Goal: Task Accomplishment & Management: Use online tool/utility

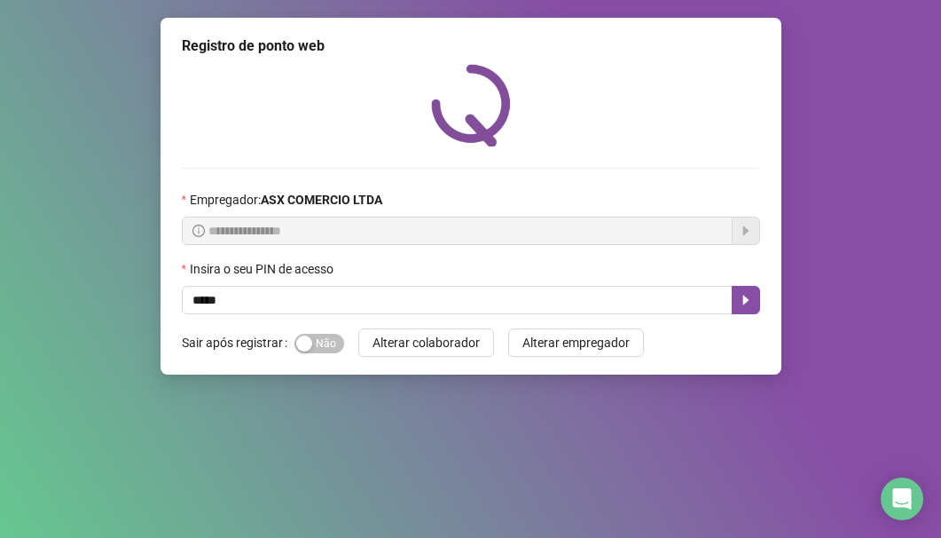
type input "*****"
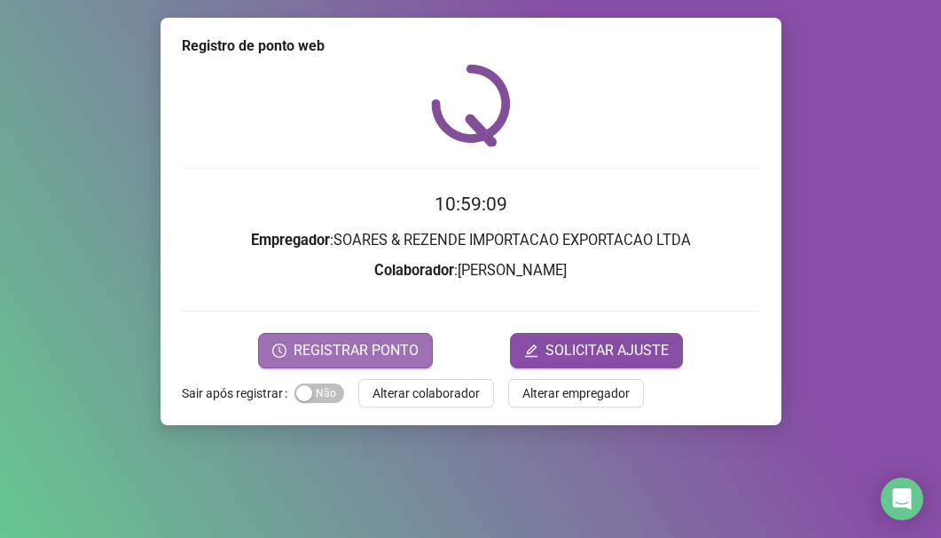
click at [358, 350] on span "REGISTRAR PONTO" at bounding box center [356, 350] width 125 height 21
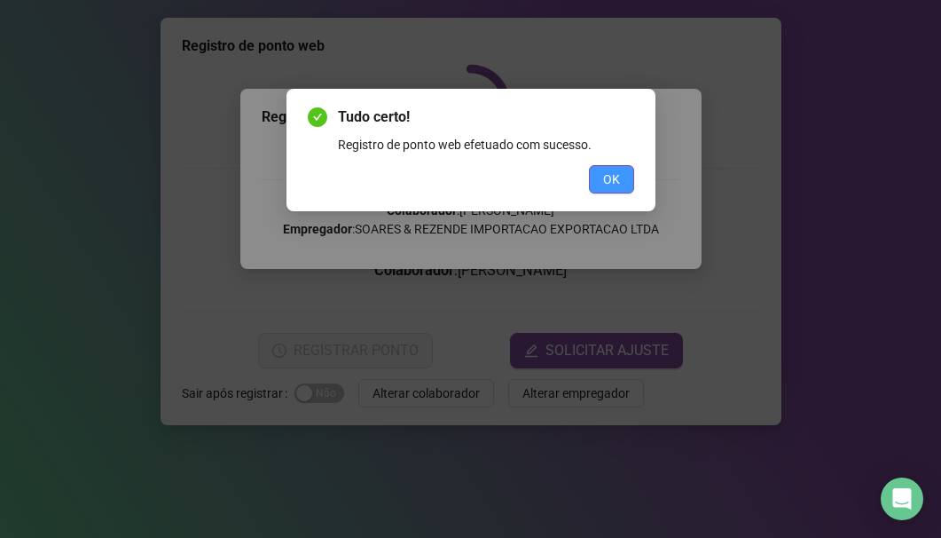
click at [621, 170] on div "Tudo certo! Registro de ponto web efetuado com sucesso. OK" at bounding box center [471, 149] width 326 height 87
click at [618, 188] on span "OK" at bounding box center [611, 179] width 17 height 20
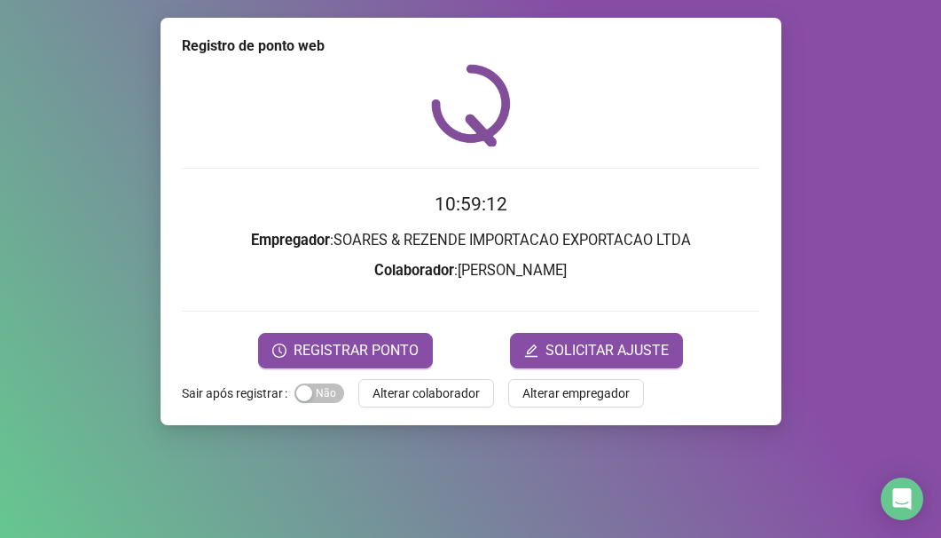
click at [411, 409] on div "Registro de ponto web 10:59:12 Empregador : SOARES & REZENDE IMPORTACAO EXPORTA…" at bounding box center [471, 221] width 621 height 407
click at [411, 400] on span "Alterar colaborador" at bounding box center [426, 393] width 107 height 20
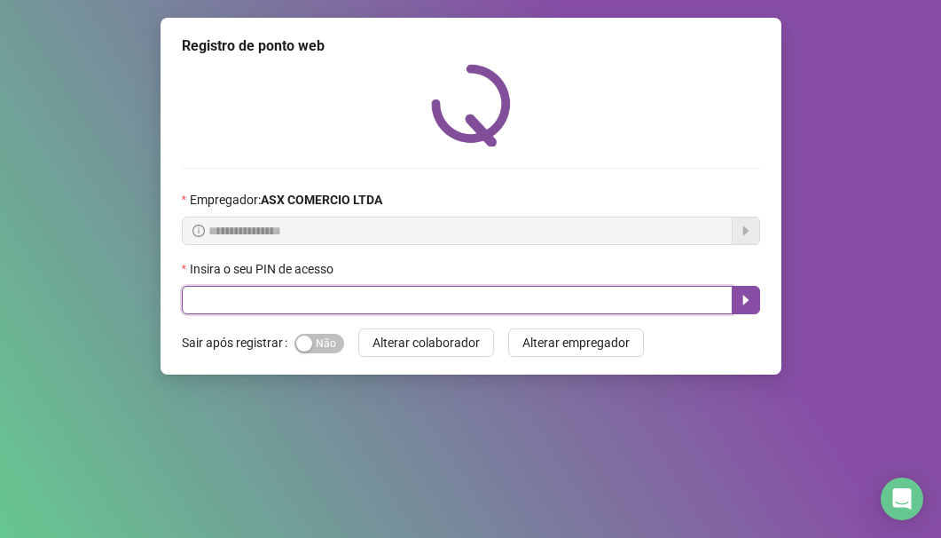
click at [260, 299] on input "text" at bounding box center [457, 300] width 551 height 28
type input "*****"
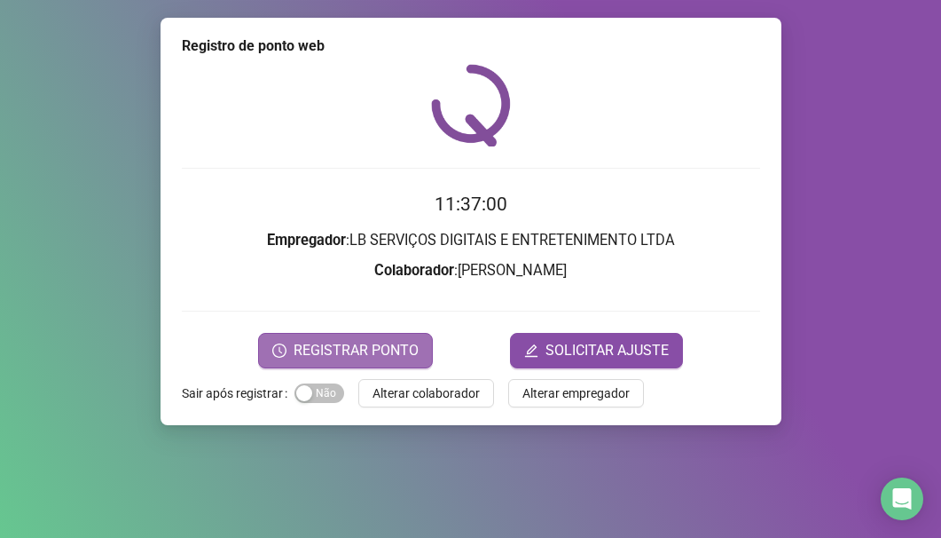
click at [373, 347] on span "REGISTRAR PONTO" at bounding box center [356, 350] width 125 height 21
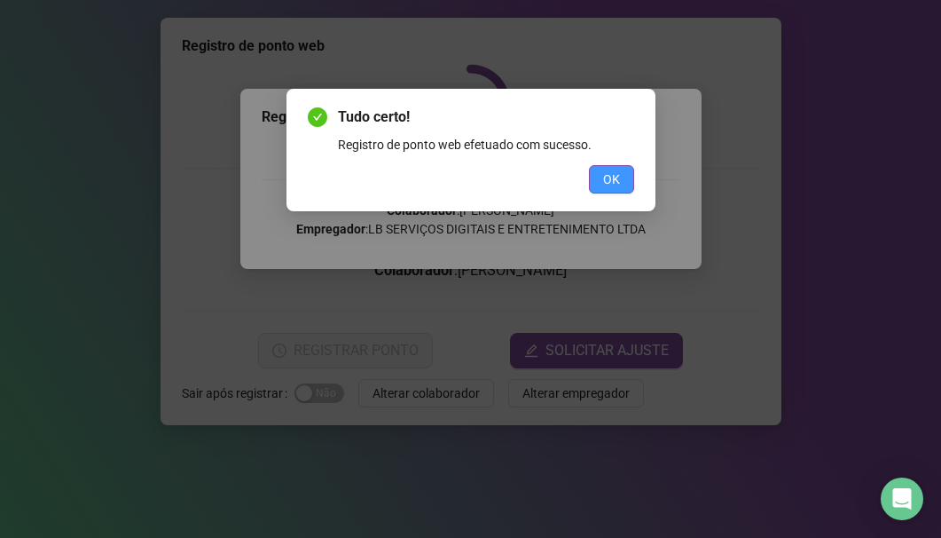
click at [610, 184] on span "OK" at bounding box center [611, 179] width 17 height 20
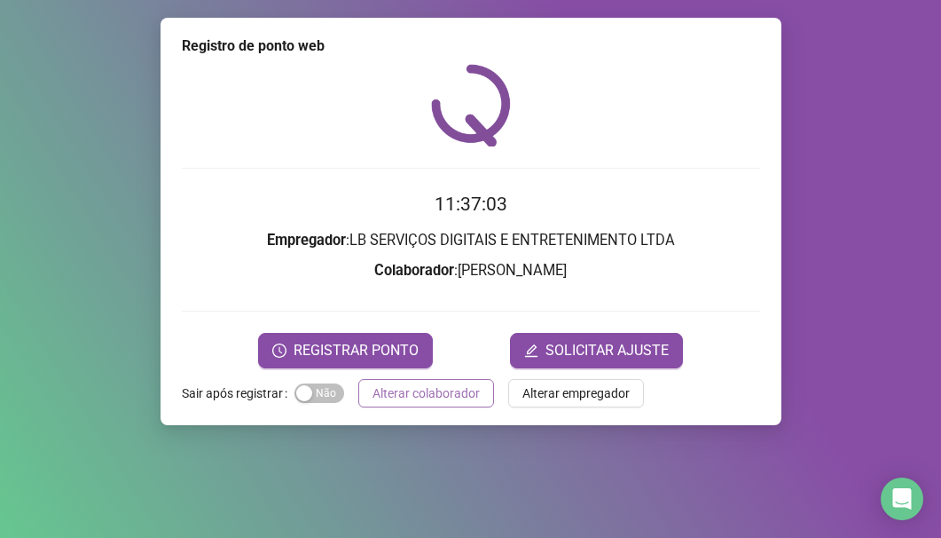
click at [439, 395] on span "Alterar colaborador" at bounding box center [426, 393] width 107 height 20
